Goal: Task Accomplishment & Management: Manage account settings

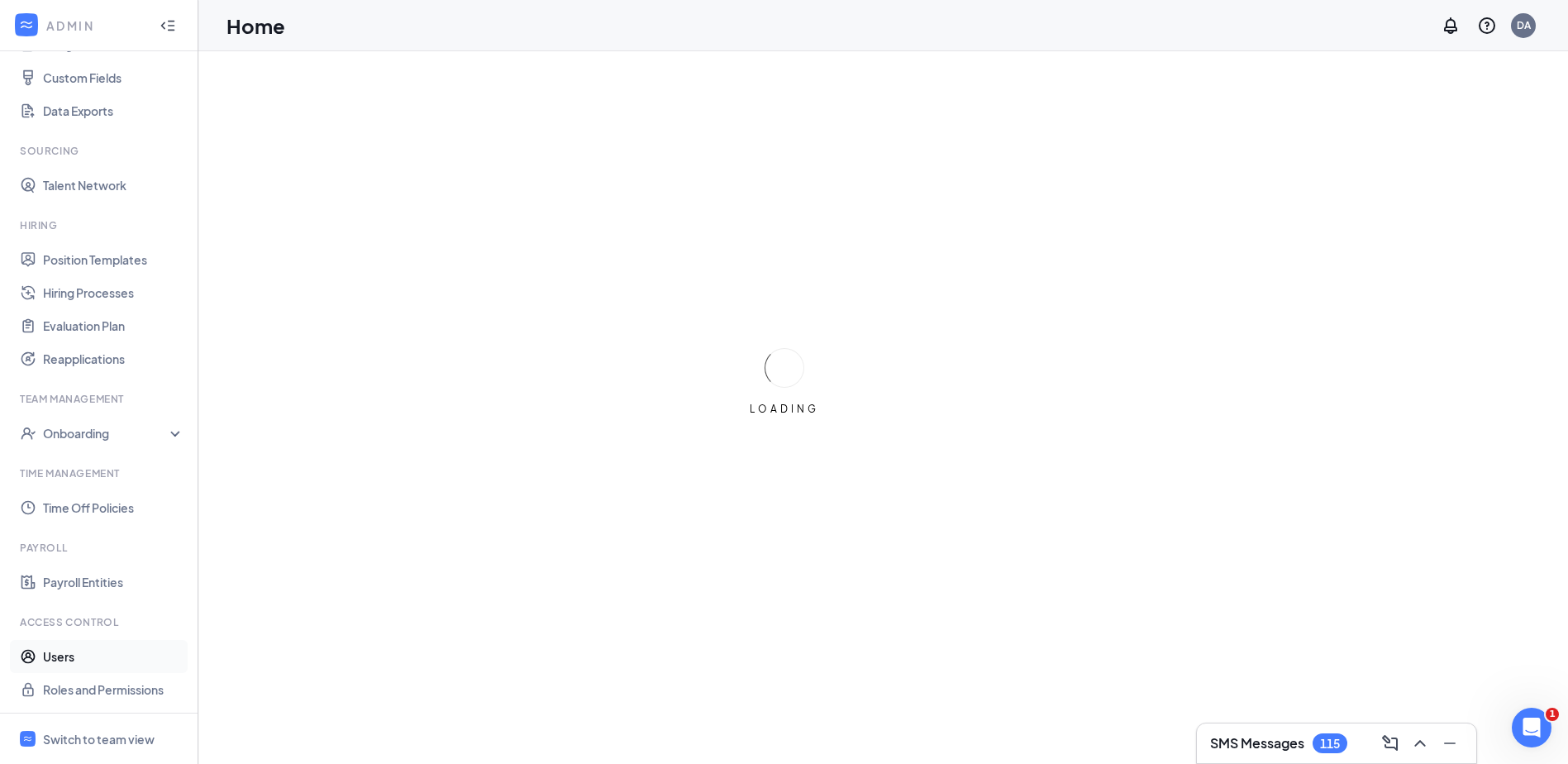
click at [76, 662] on link "Users" at bounding box center [114, 655] width 142 height 33
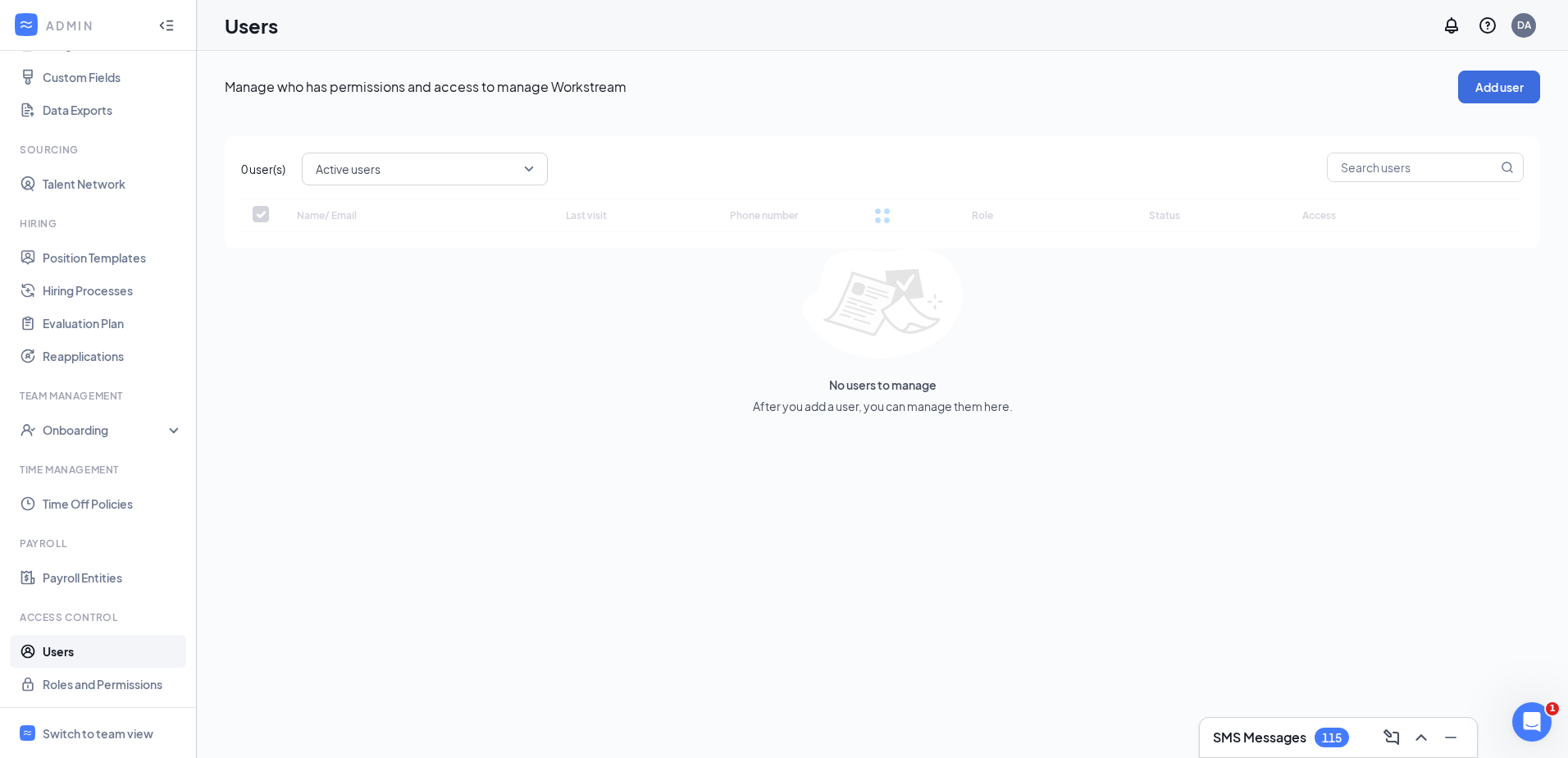
checkbox input "false"
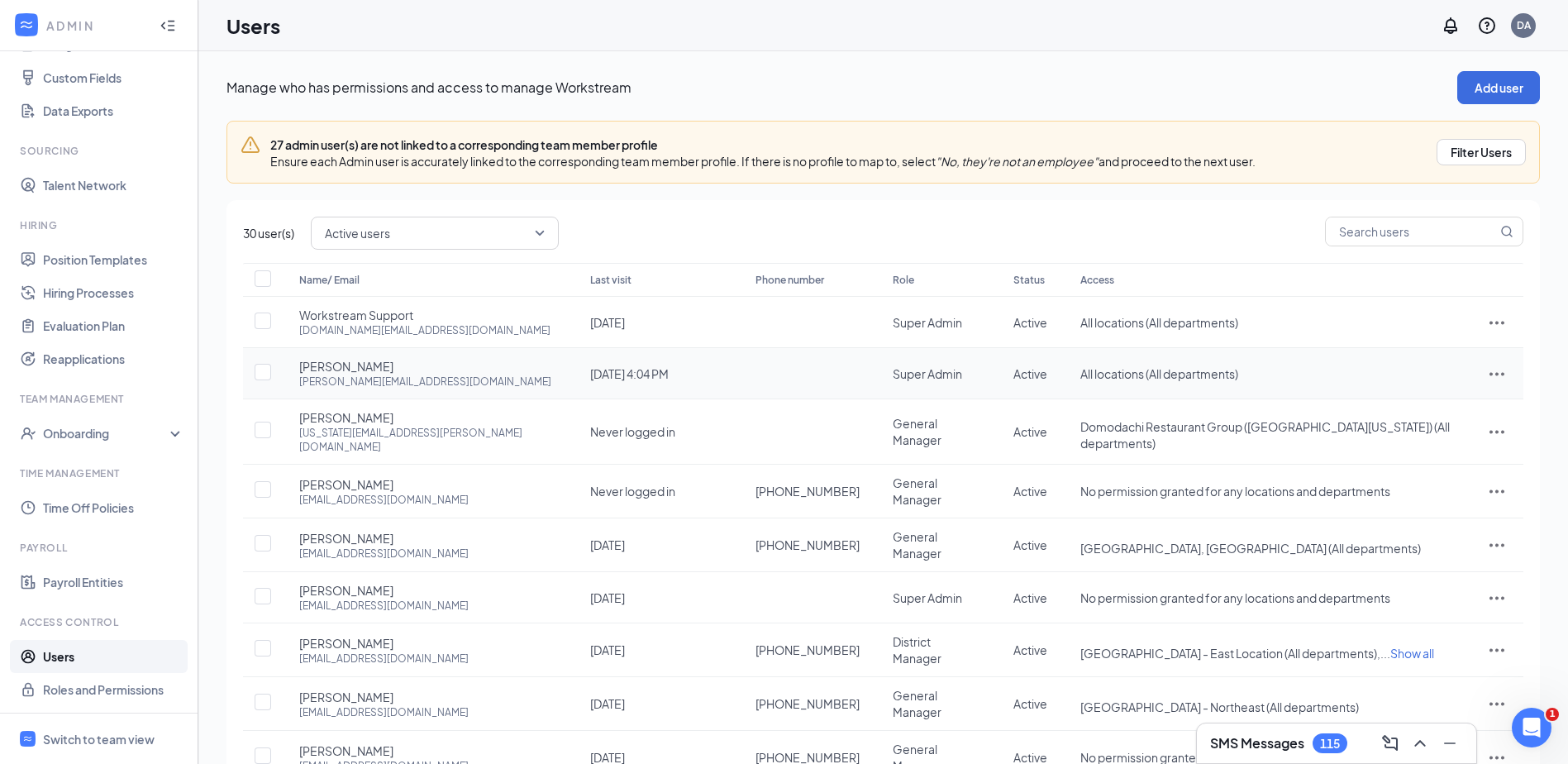
click at [629, 372] on td "[DATE] 4:04 PM" at bounding box center [656, 373] width 166 height 51
click at [353, 371] on span "[PERSON_NAME]" at bounding box center [346, 366] width 94 height 17
click at [370, 379] on div "[PERSON_NAME][EMAIL_ADDRESS][DOMAIN_NAME]" at bounding box center [425, 381] width 252 height 14
click at [1500, 371] on icon "ActionsIcon" at bounding box center [1497, 374] width 20 height 20
click at [1455, 415] on span "Edit user" at bounding box center [1441, 408] width 103 height 18
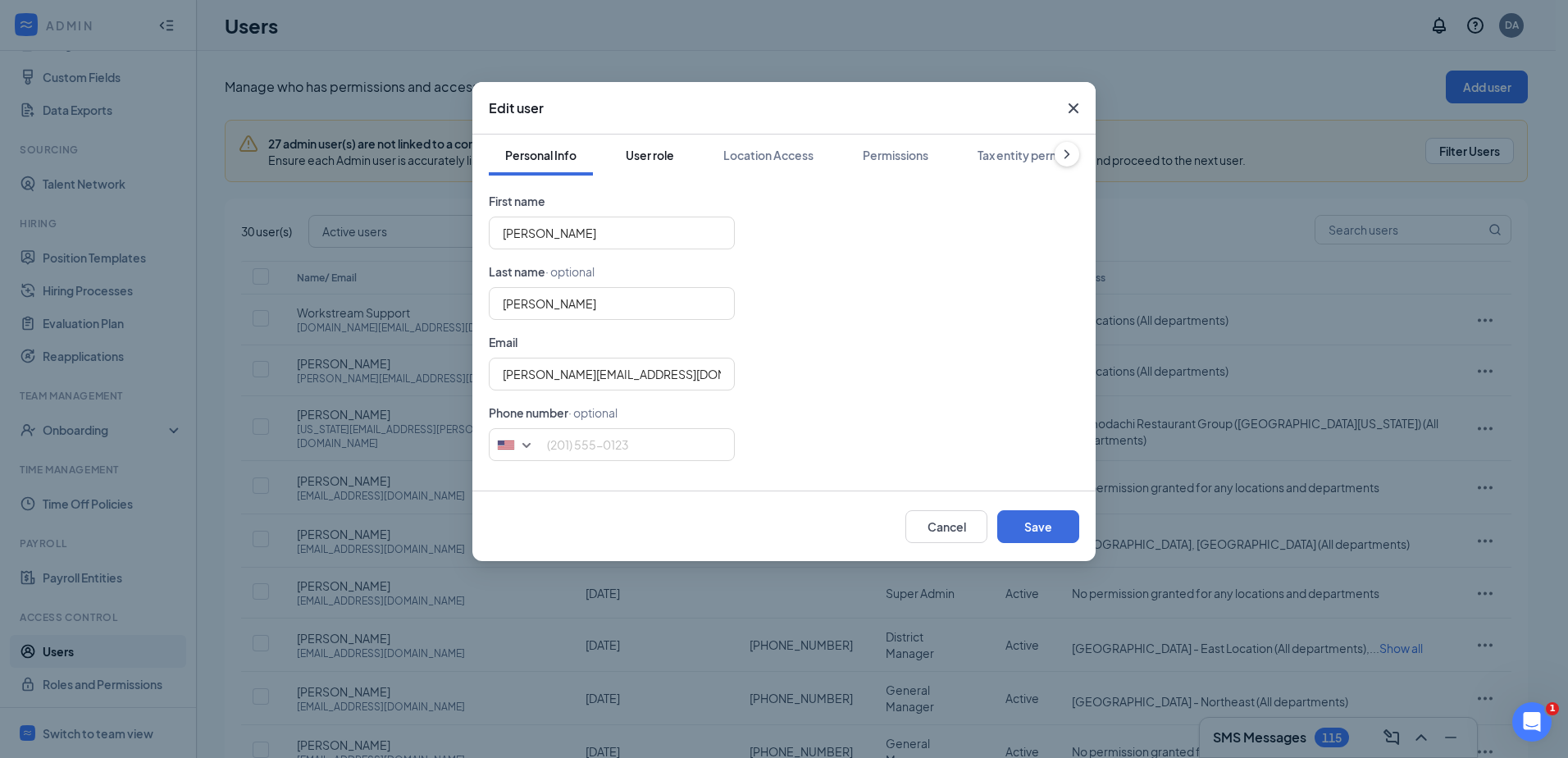
click at [668, 156] on div "User role" at bounding box center [649, 154] width 48 height 17
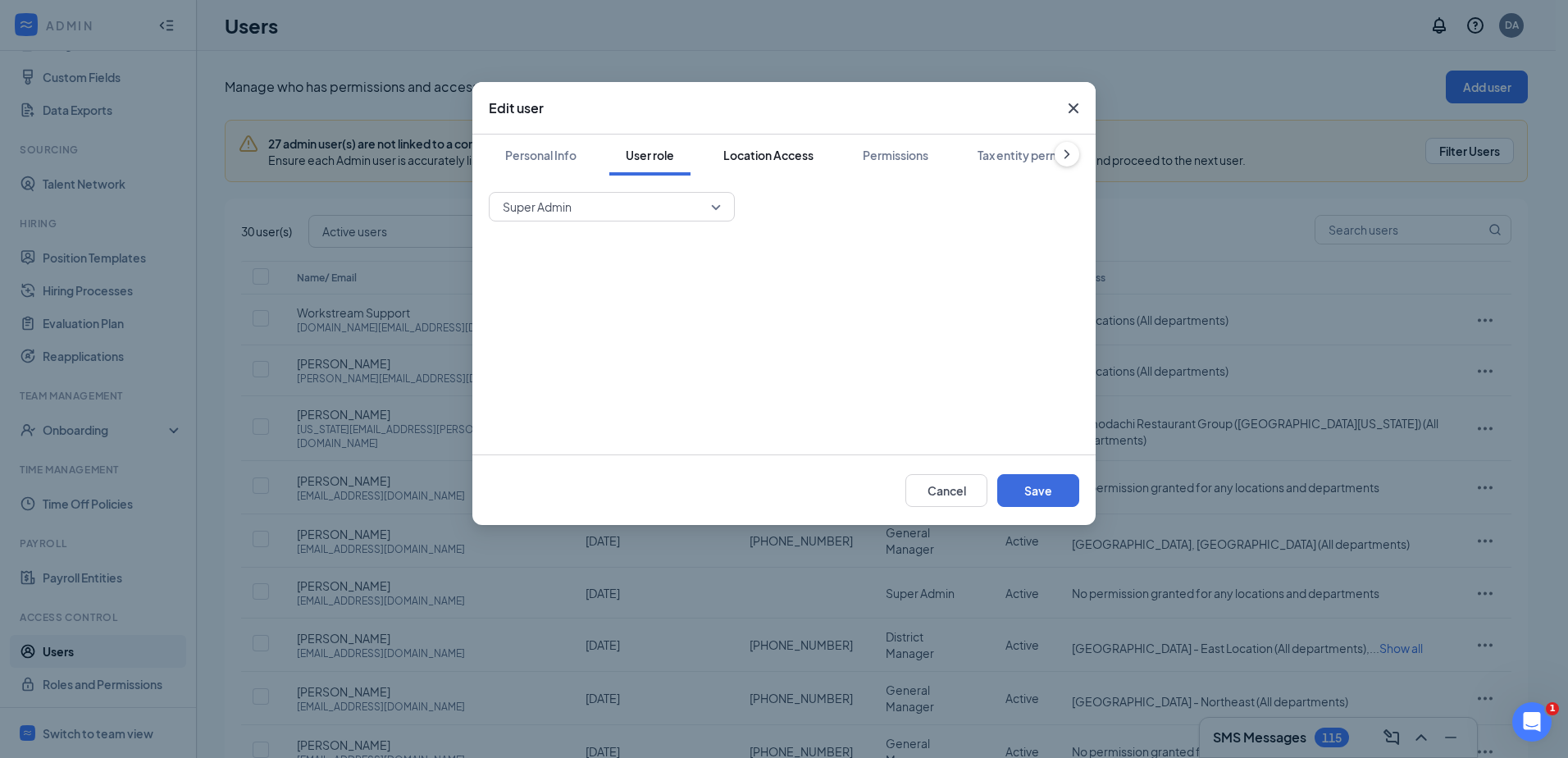
click at [753, 161] on div "Location Access" at bounding box center [768, 154] width 90 height 17
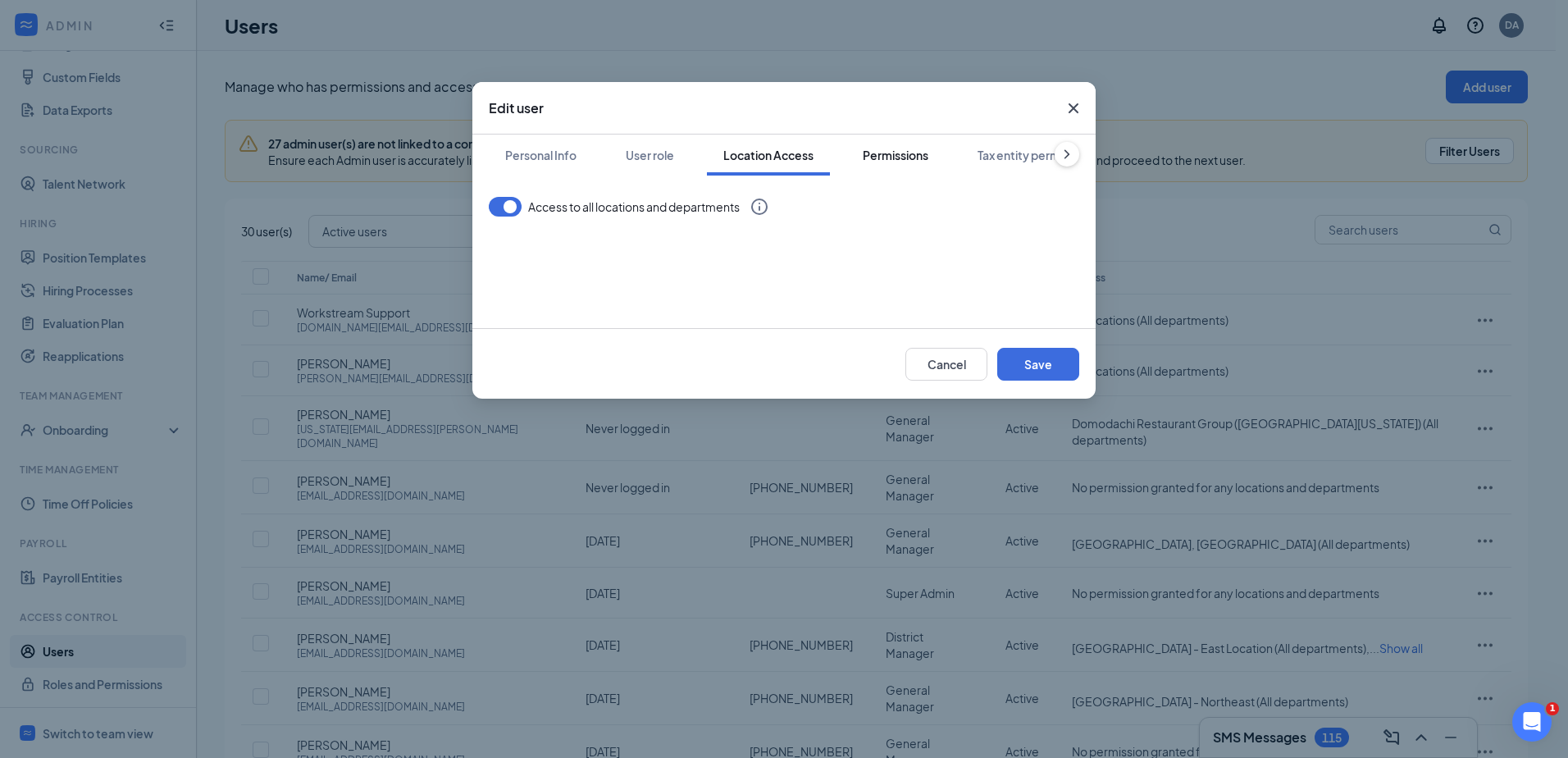
click at [897, 160] on div "Permissions" at bounding box center [895, 154] width 65 height 17
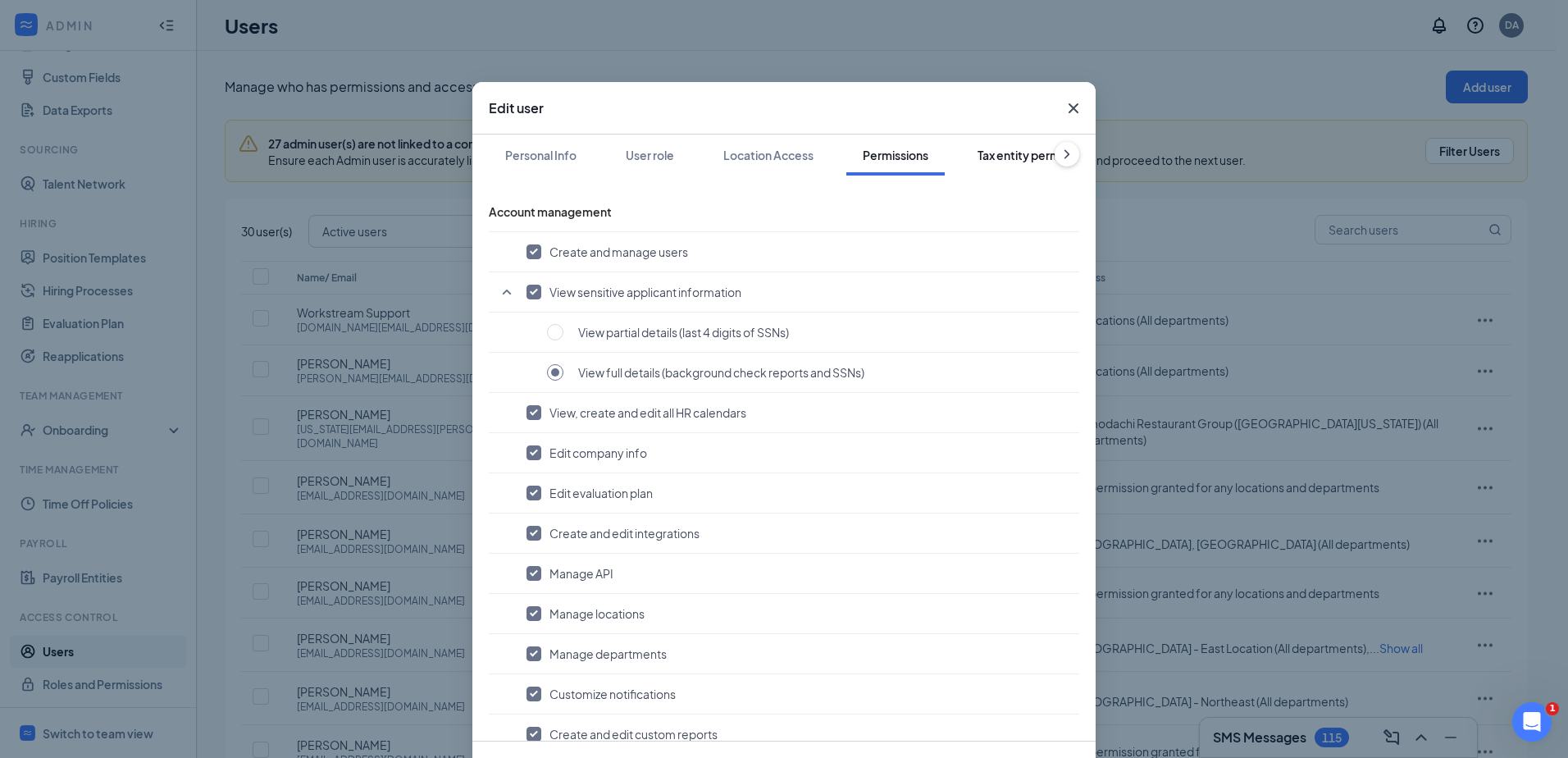
click at [989, 157] on div "Tax entity permissions" at bounding box center [1037, 154] width 119 height 17
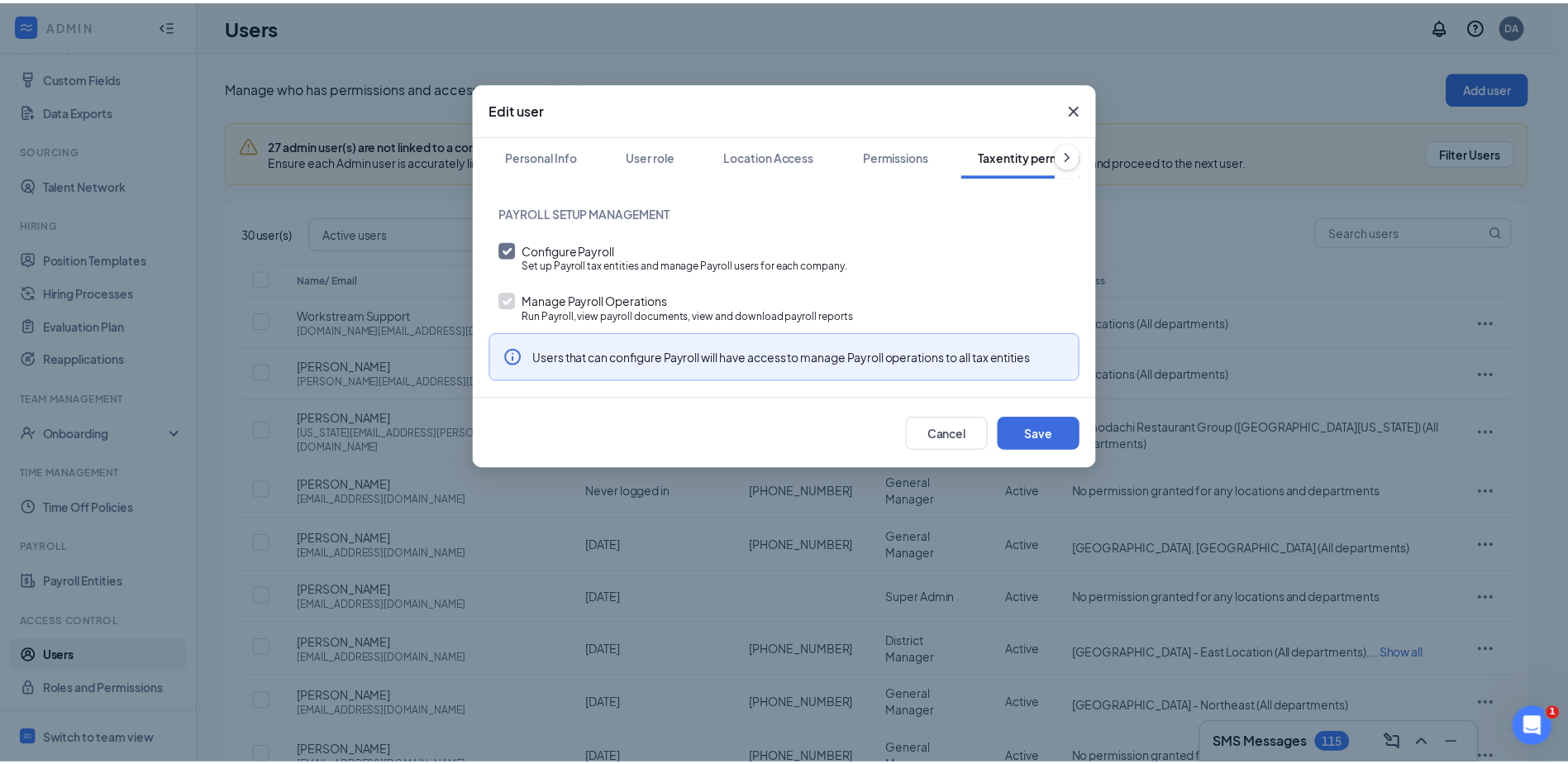
scroll to position [0, 76]
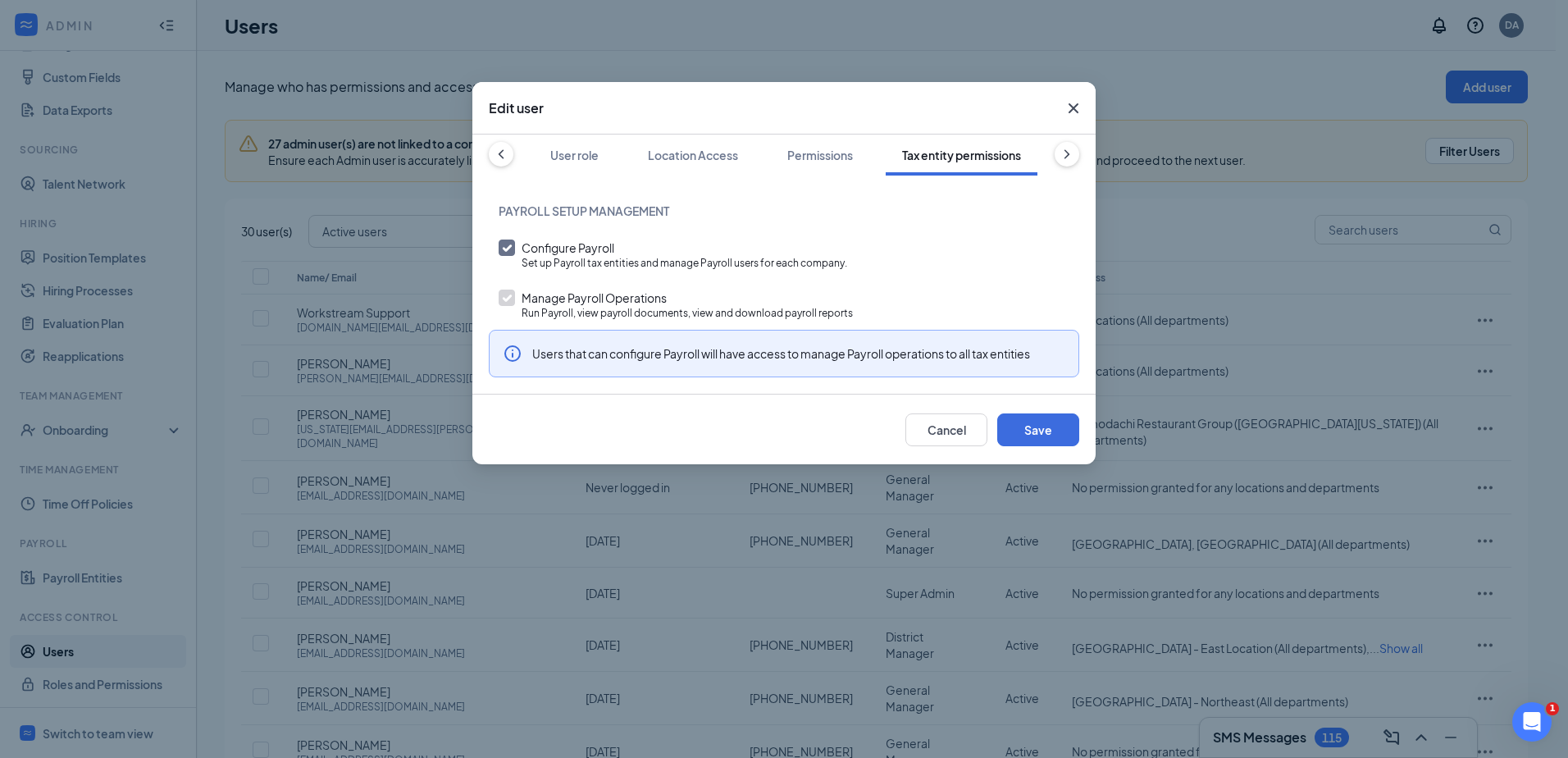
click at [1078, 110] on icon "Cross" at bounding box center [1073, 108] width 20 height 20
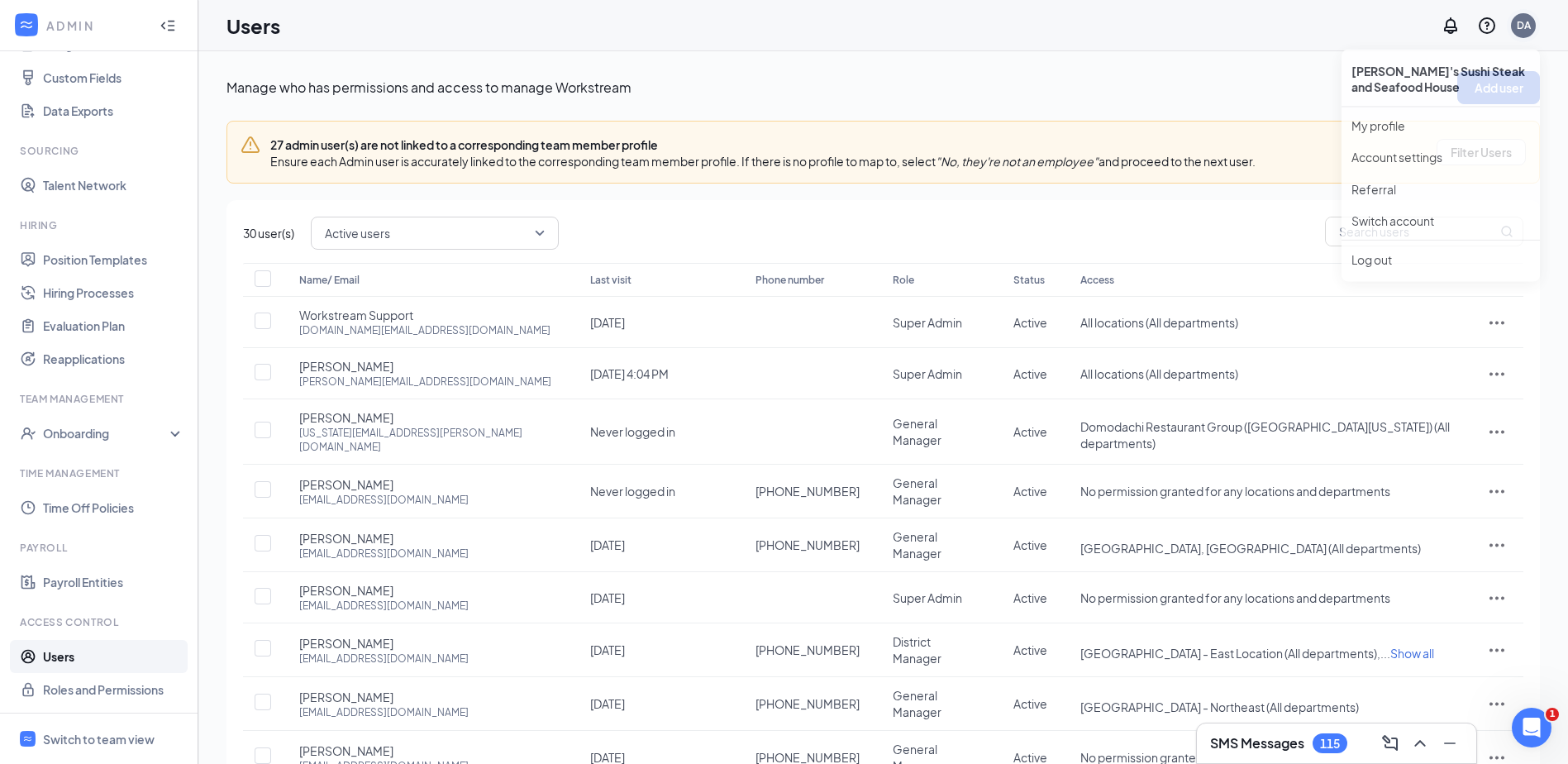
click at [1522, 31] on div "DA" at bounding box center [1524, 25] width 14 height 14
drag, startPoint x: 1377, startPoint y: 130, endPoint x: 1372, endPoint y: 137, distance: 8.6
click at [1377, 130] on link "My profile" at bounding box center [1440, 130] width 179 height 17
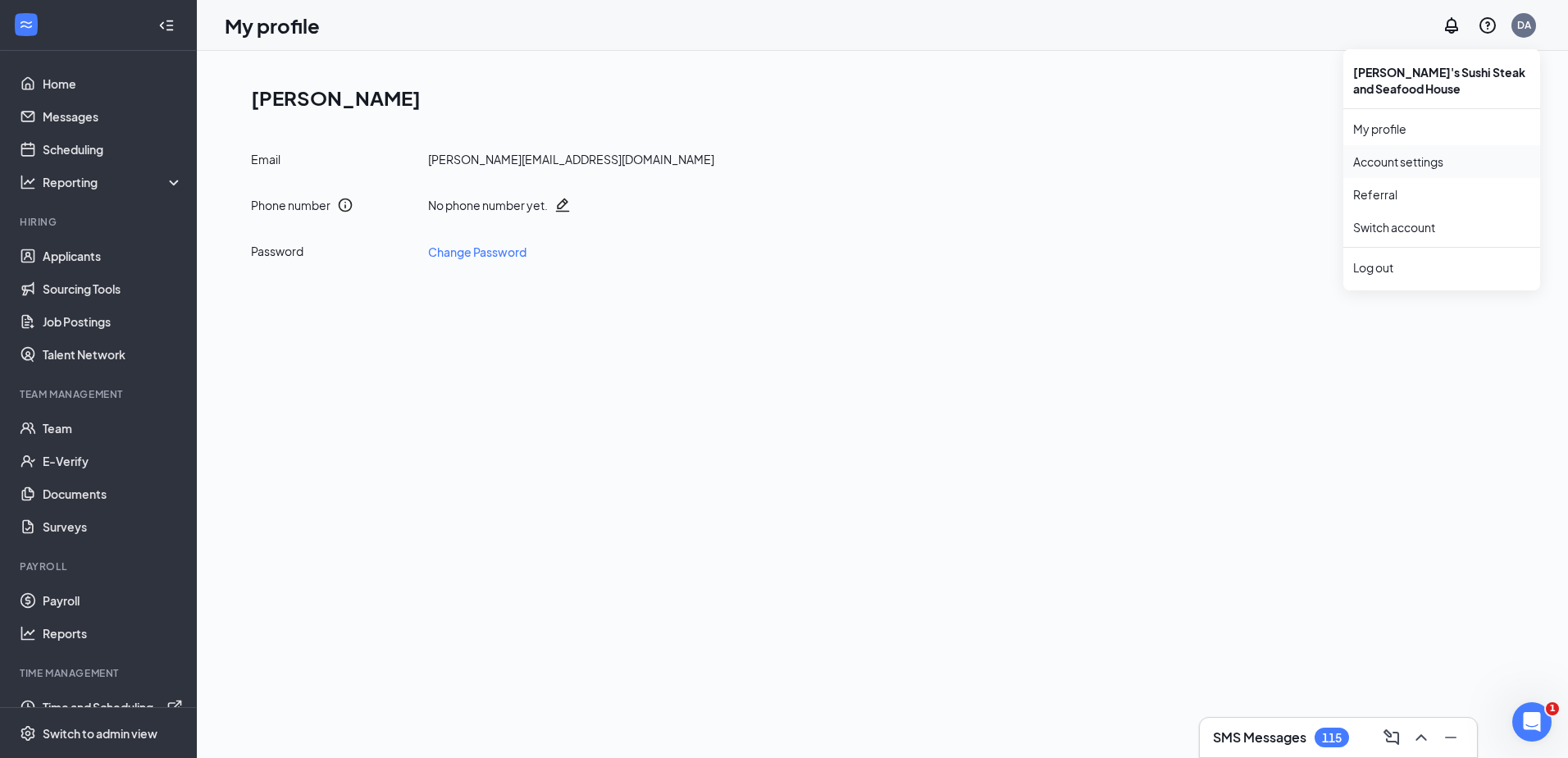
click at [1434, 170] on link "Account settings" at bounding box center [1440, 161] width 177 height 17
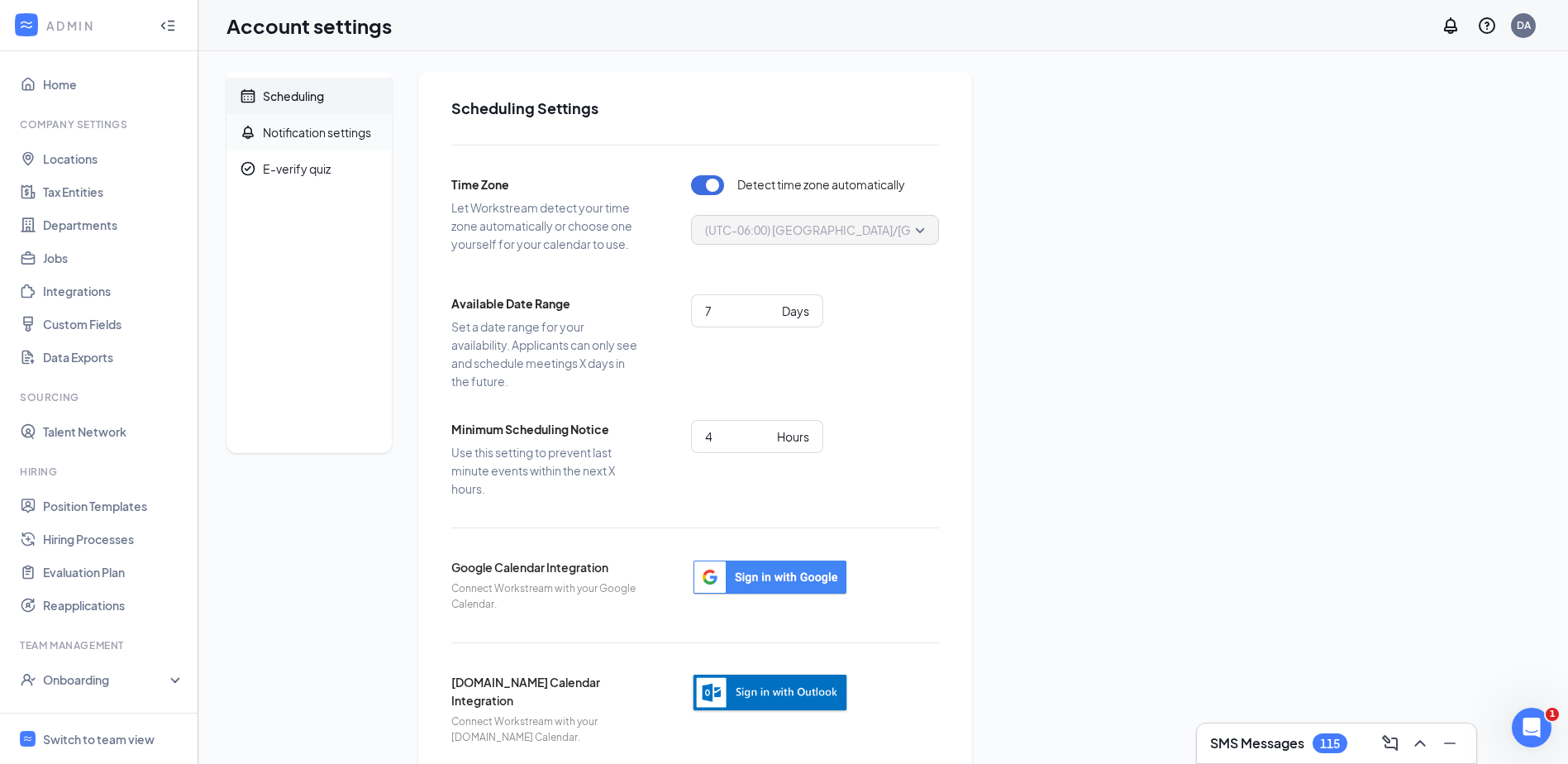
click at [325, 139] on div "Notification settings" at bounding box center [317, 132] width 109 height 17
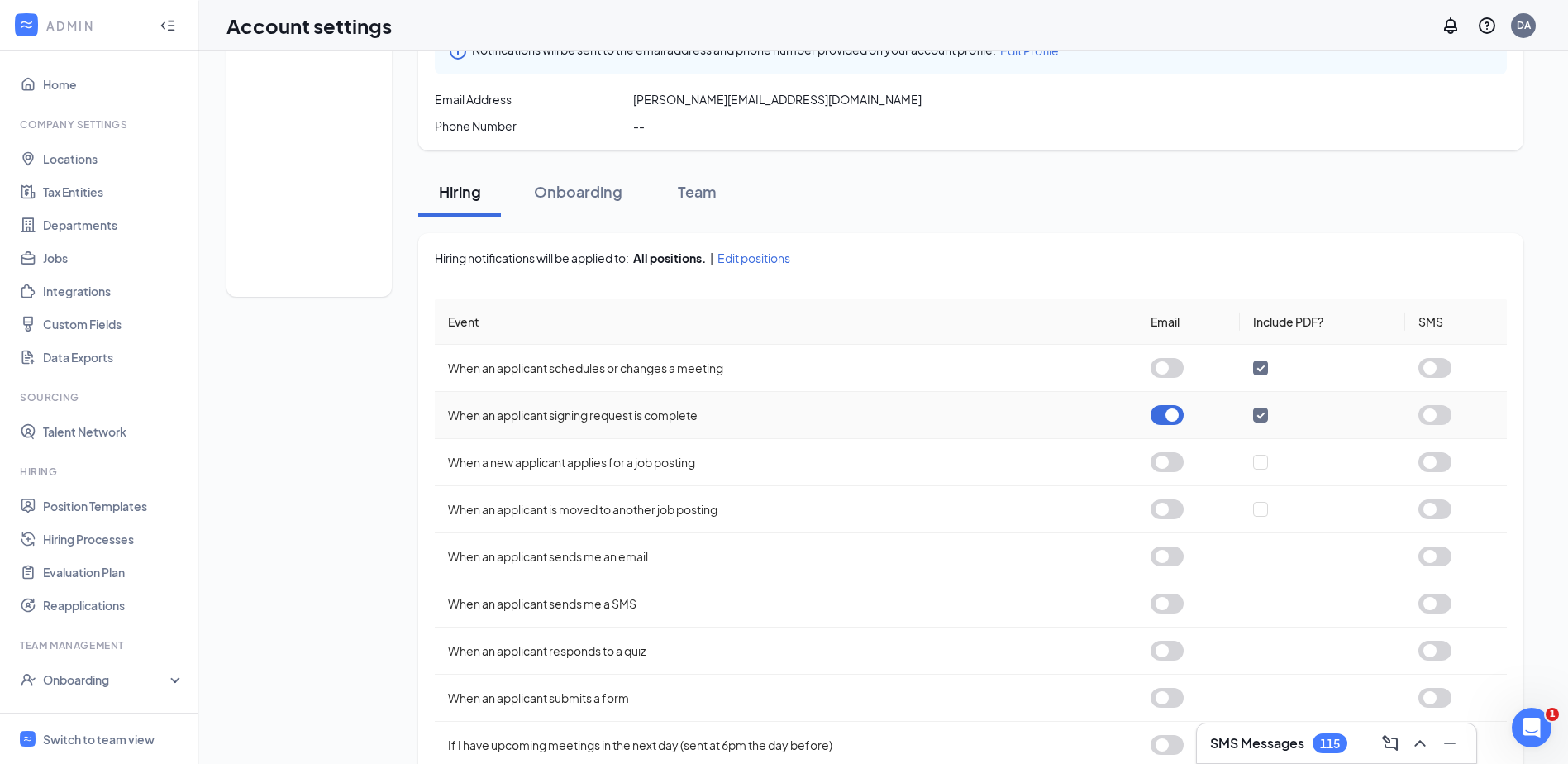
scroll to position [244, 0]
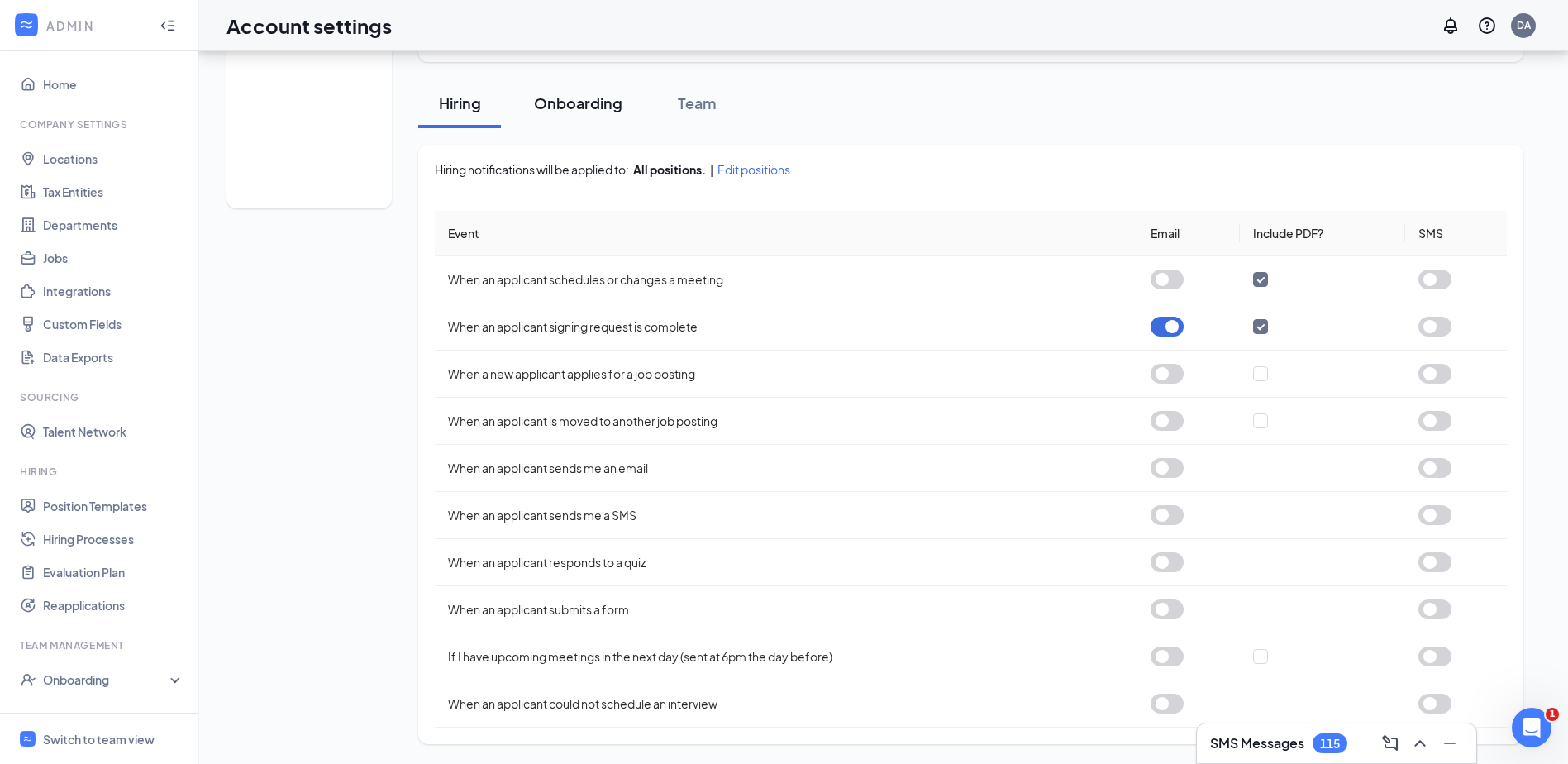
click at [558, 96] on div "Onboarding" at bounding box center [578, 103] width 89 height 21
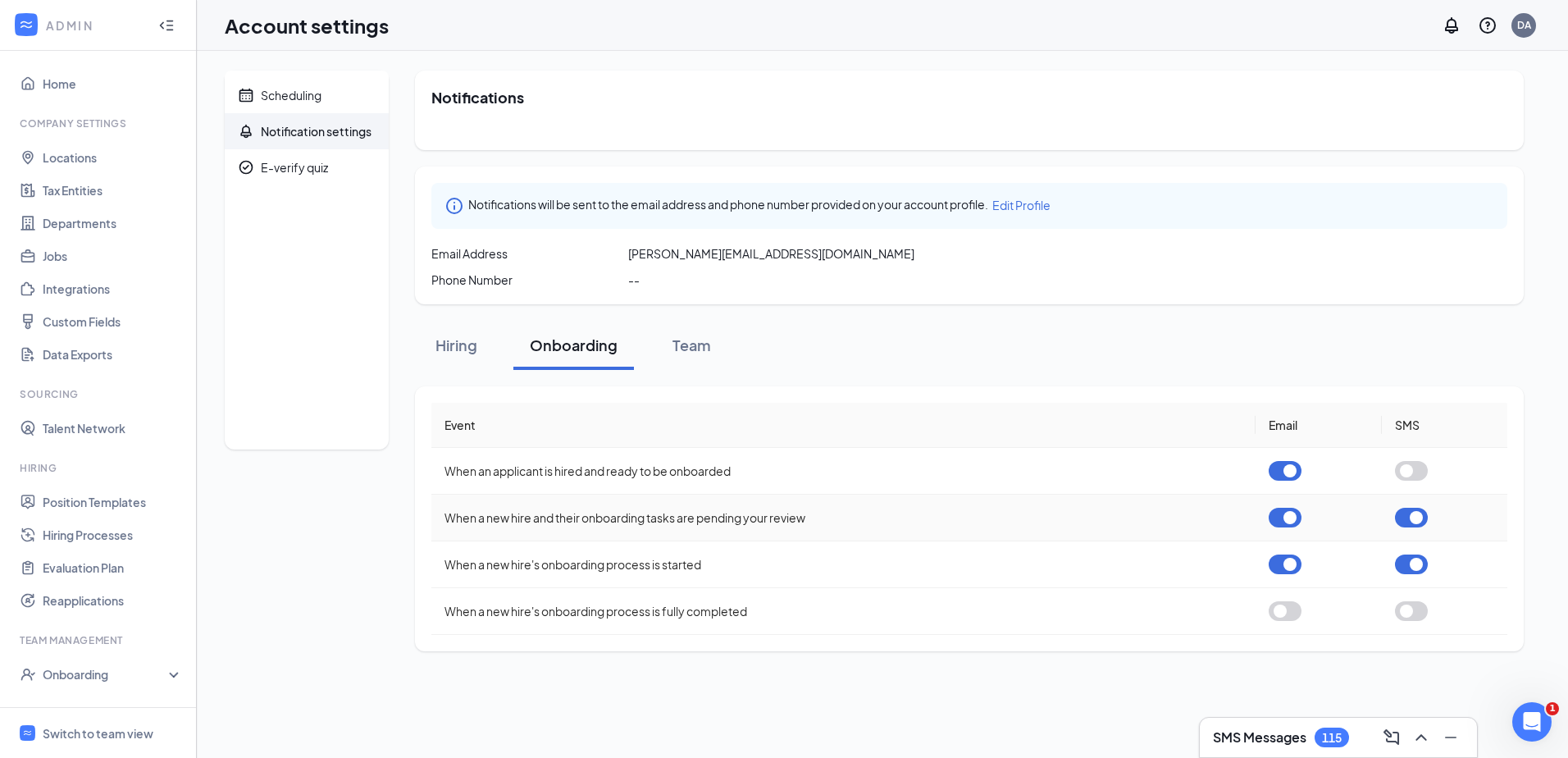
click at [1295, 521] on button "button" at bounding box center [1284, 518] width 33 height 20
click at [1286, 565] on button "button" at bounding box center [1284, 564] width 33 height 20
click at [1410, 563] on button "button" at bounding box center [1411, 564] width 33 height 20
click at [1408, 522] on button "button" at bounding box center [1411, 518] width 33 height 20
click at [1286, 477] on button "button" at bounding box center [1284, 471] width 33 height 20
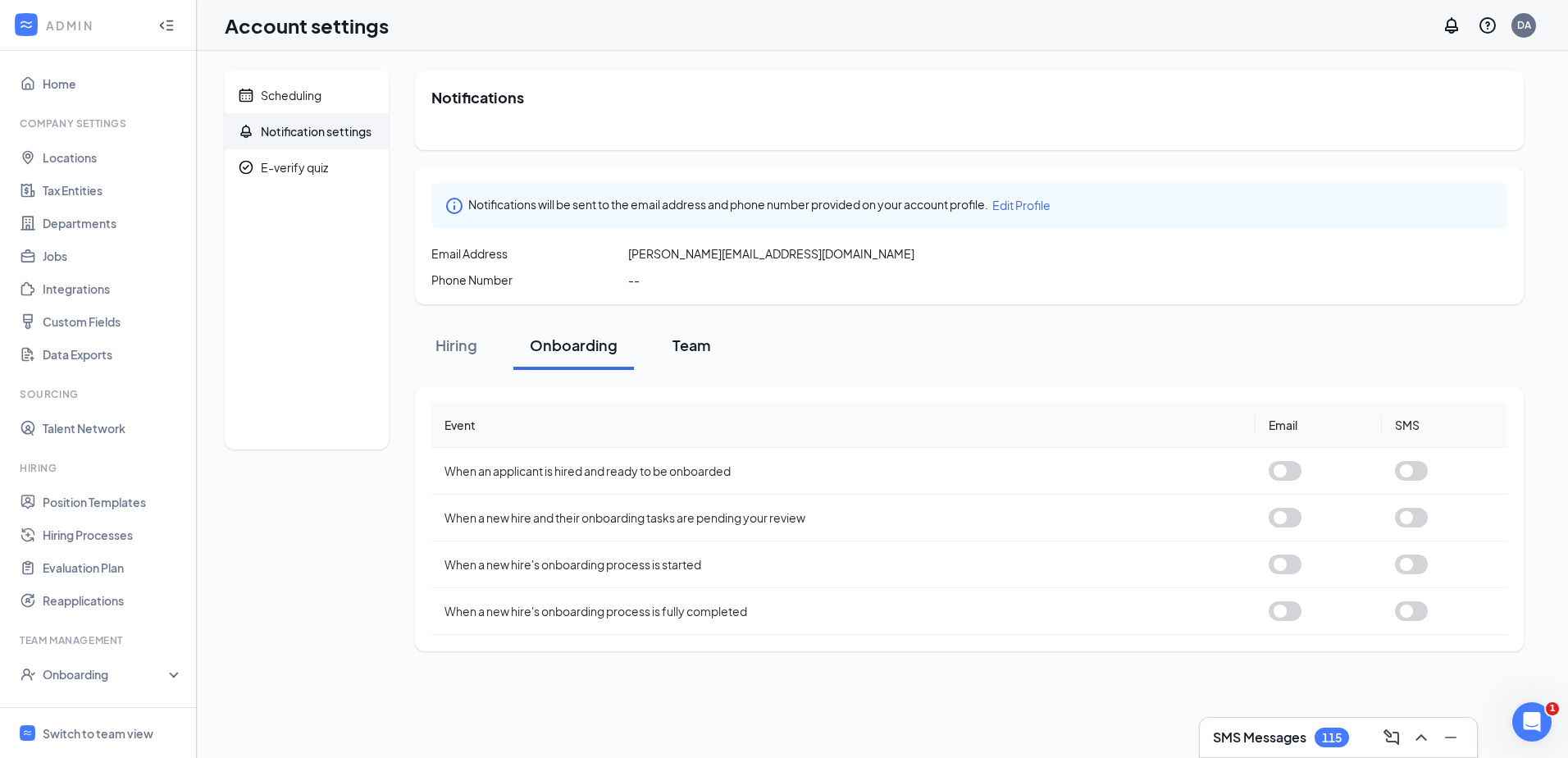
click at [683, 347] on div "Team" at bounding box center [692, 344] width 49 height 21
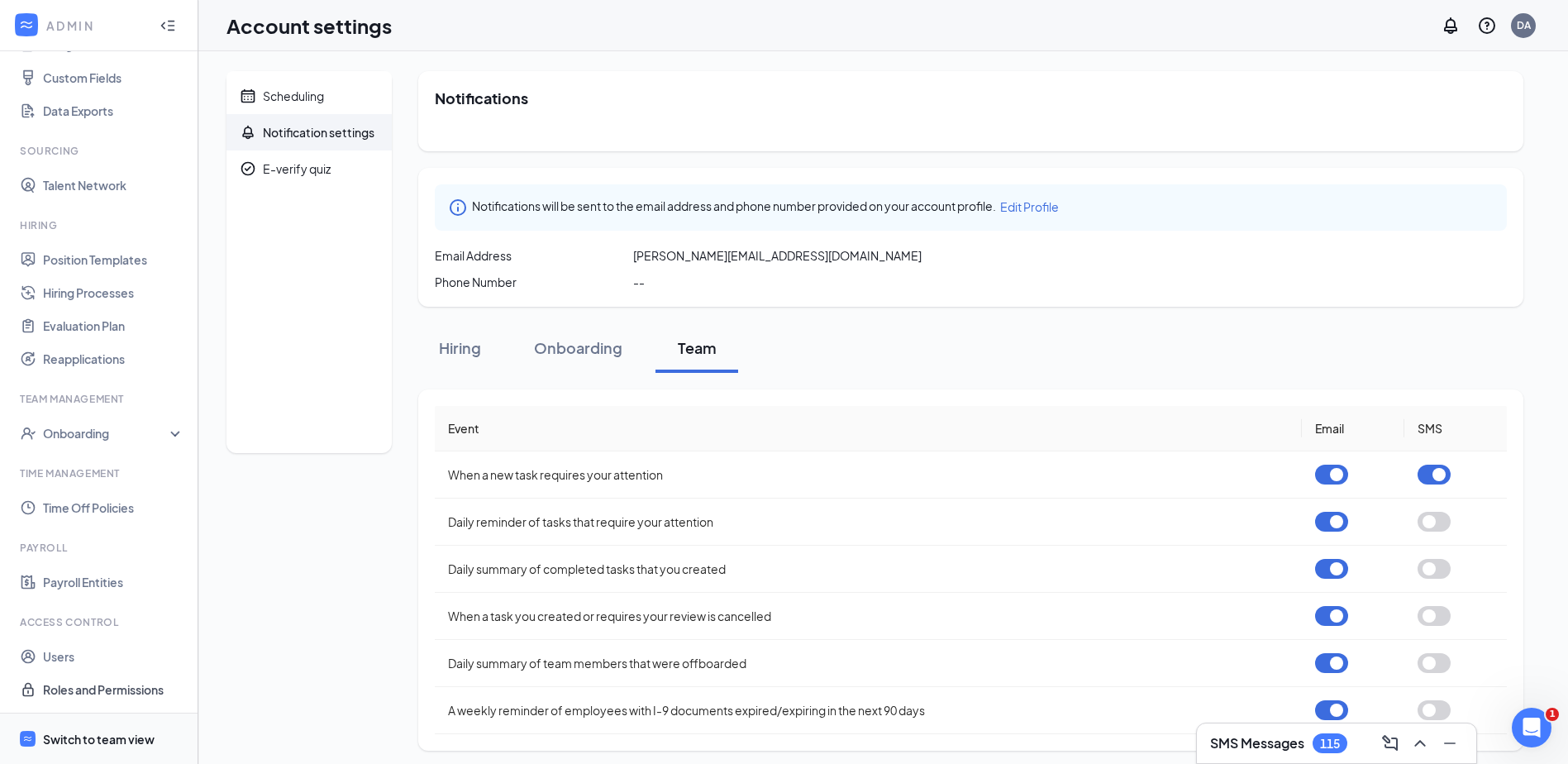
scroll to position [7, 0]
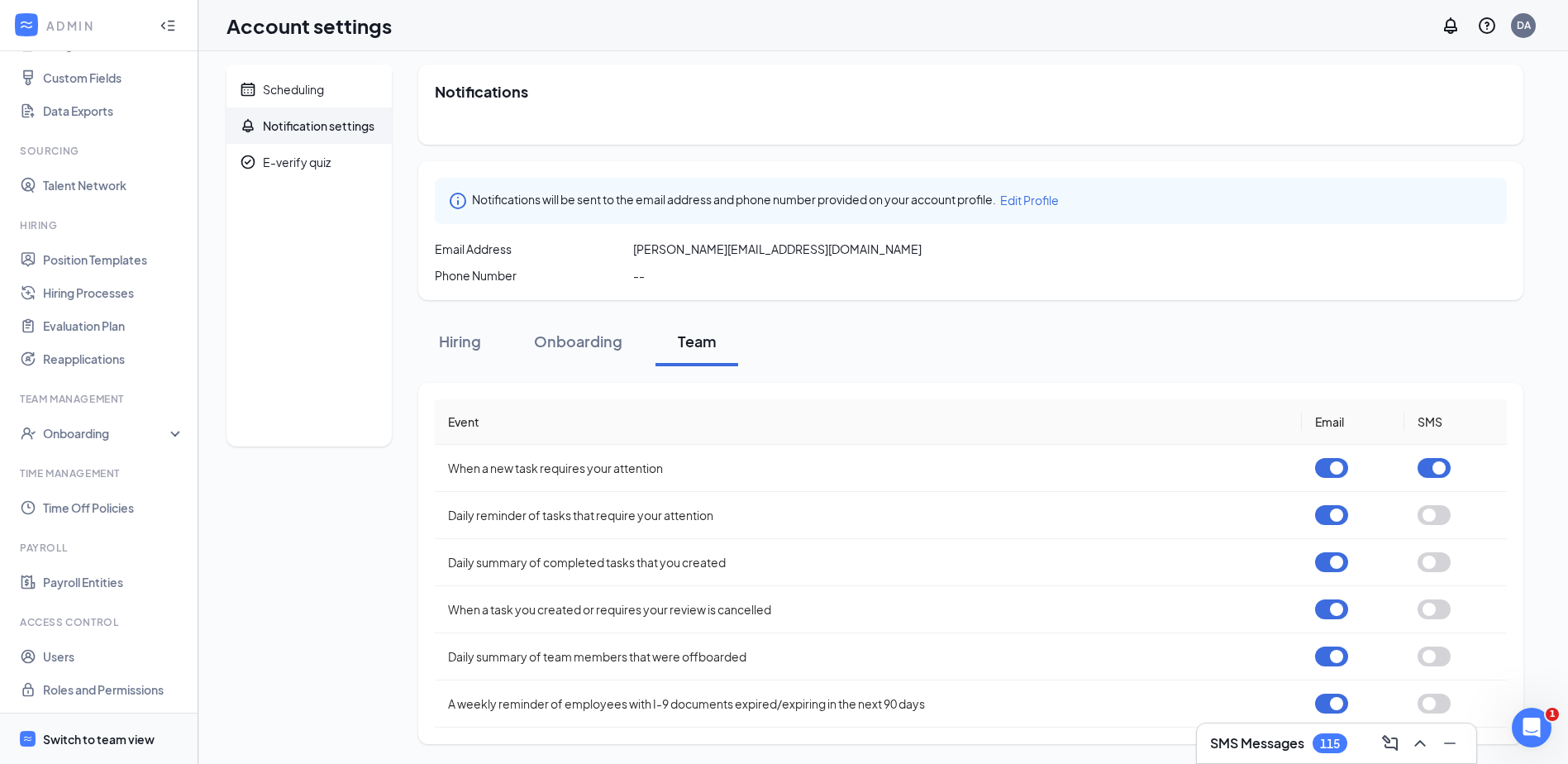
click at [109, 745] on div "Switch to team view" at bounding box center [99, 739] width 112 height 17
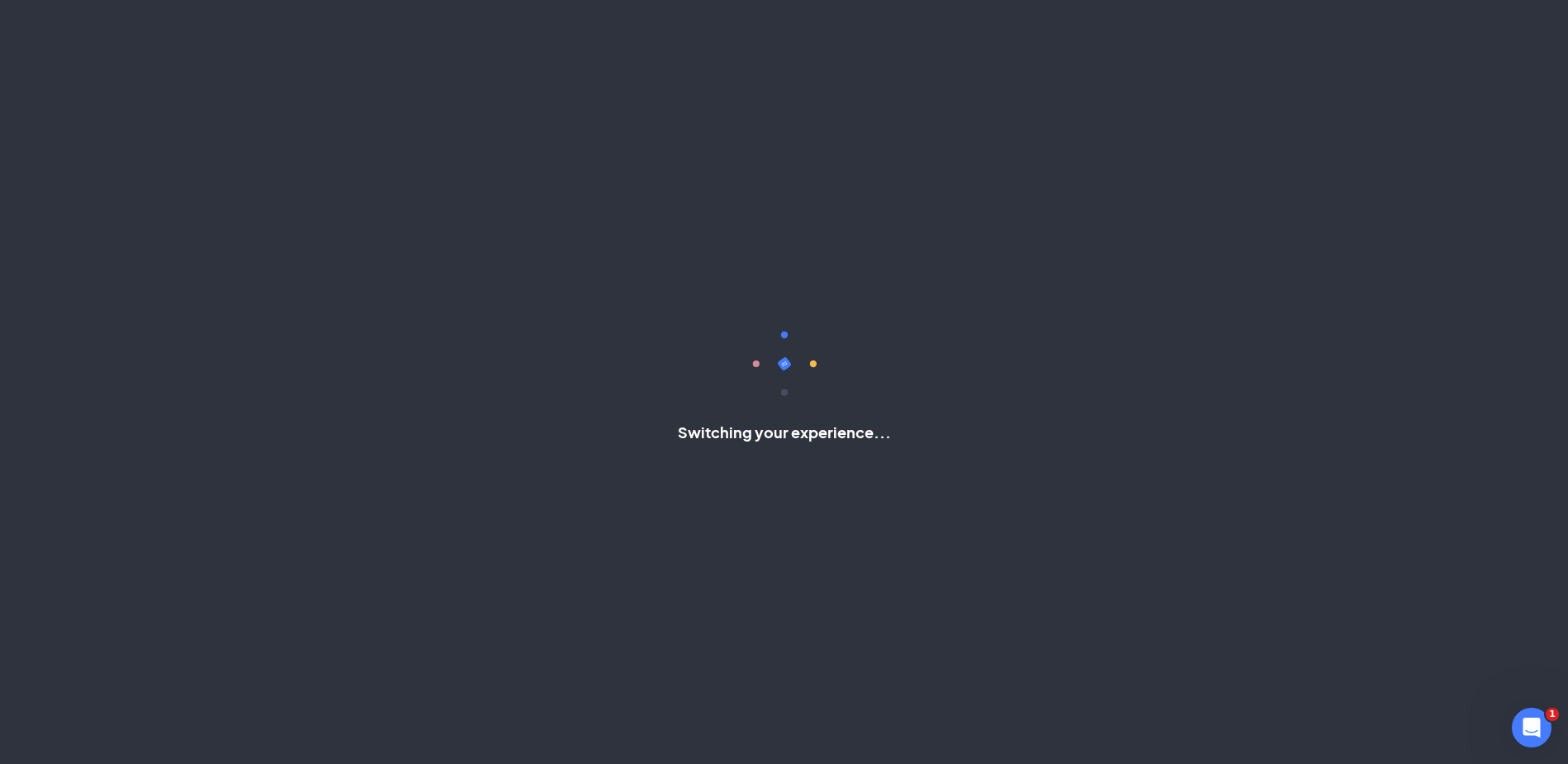
scroll to position [23, 0]
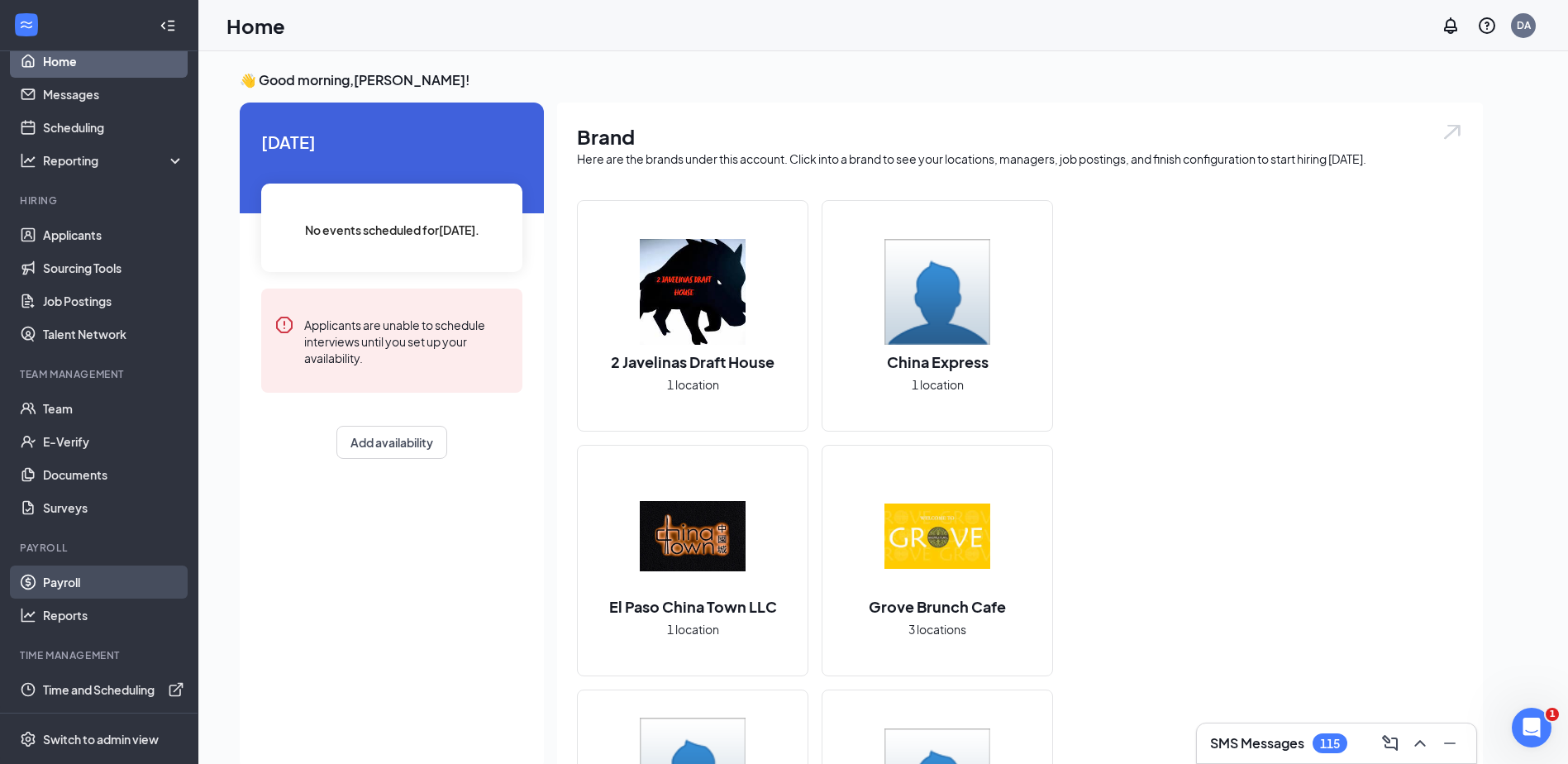
click at [55, 595] on link "Payroll" at bounding box center [114, 581] width 142 height 33
